Goal: Find specific page/section: Find specific page/section

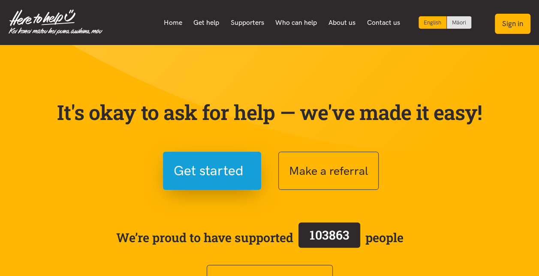
click at [519, 22] on button "Sign in" at bounding box center [512, 24] width 36 height 20
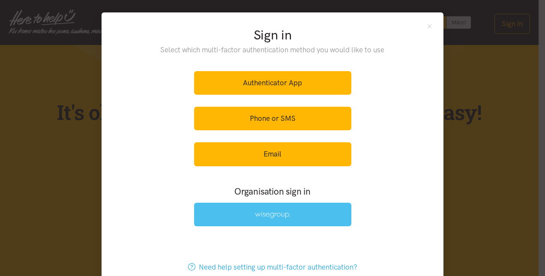
click at [264, 215] on img at bounding box center [272, 214] width 35 height 7
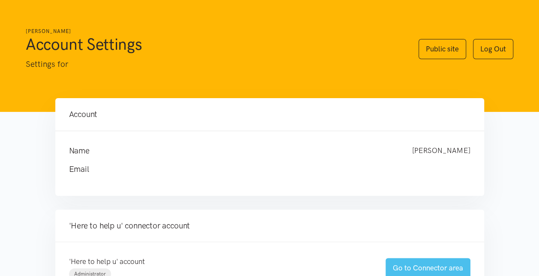
click at [423, 265] on link "Go to Connector area" at bounding box center [427, 268] width 85 height 20
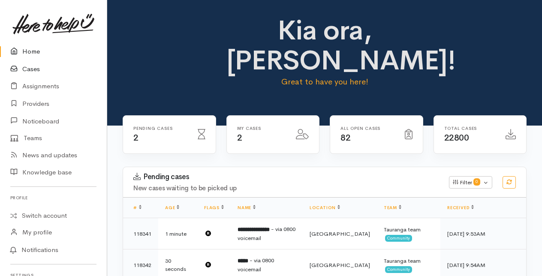
click at [27, 66] on link "Cases" at bounding box center [53, 69] width 107 height 18
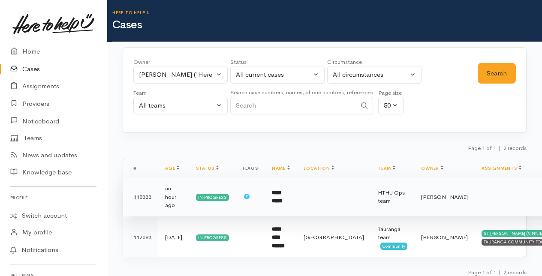
click at [281, 194] on td "**********" at bounding box center [281, 196] width 32 height 39
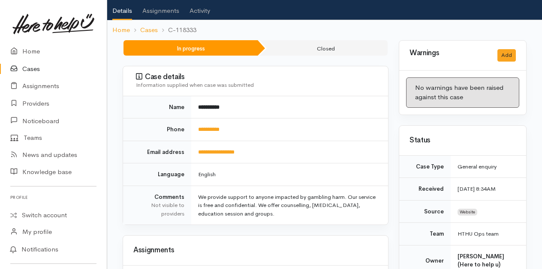
scroll to position [78, 0]
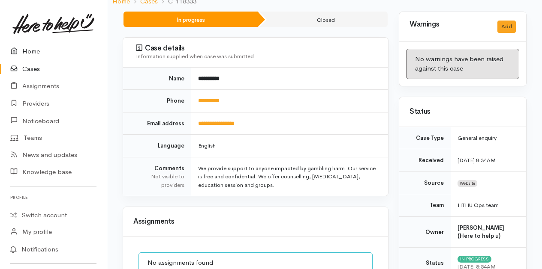
click at [32, 50] on link "Home" at bounding box center [53, 52] width 107 height 18
